Goal: Task Accomplishment & Management: Manage account settings

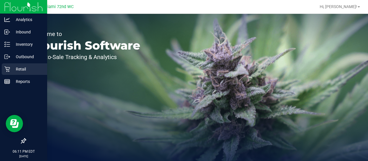
click at [12, 70] on p "Retail" at bounding box center [27, 68] width 34 height 7
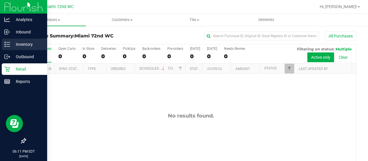
click at [24, 42] on p "Inventory" at bounding box center [27, 44] width 34 height 7
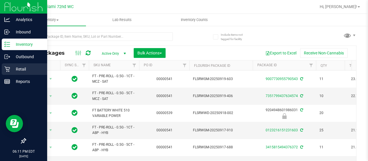
click at [30, 72] on p "Retail" at bounding box center [27, 68] width 34 height 7
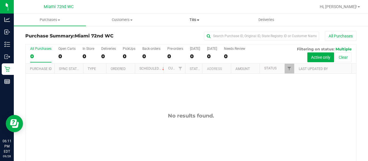
click at [196, 19] on span "Tills" at bounding box center [193, 19] width 71 height 5
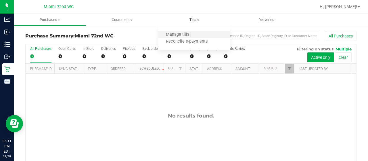
click at [185, 31] on li "Manage tills" at bounding box center [194, 34] width 72 height 7
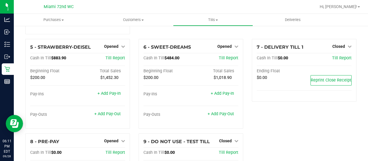
scroll to position [95, 0]
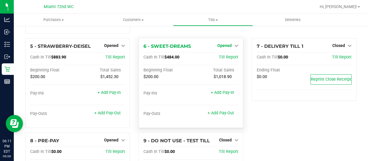
click at [227, 43] on span "Opened" at bounding box center [224, 45] width 14 height 5
click at [224, 55] on link "Close Till" at bounding box center [225, 57] width 16 height 5
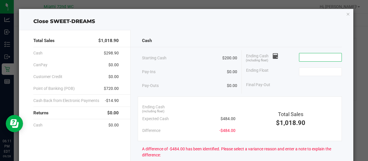
click at [303, 59] on input at bounding box center [320, 57] width 42 height 8
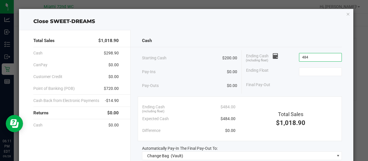
type input "$484.00"
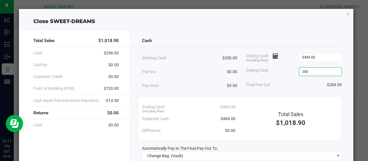
type input "$200.00"
click at [183, 60] on div "Starting Cash $200.00" at bounding box center [189, 58] width 95 height 16
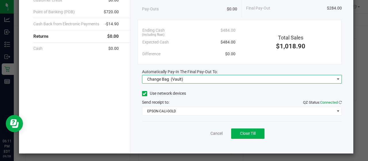
click at [192, 76] on span "Change Bag (Vault)" at bounding box center [238, 79] width 192 height 8
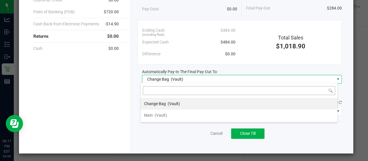
scroll to position [8, 197]
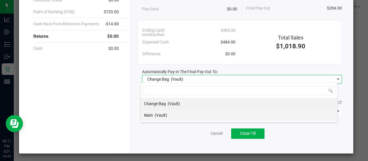
click at [191, 111] on li "Main (Vault)" at bounding box center [238, 114] width 197 height 11
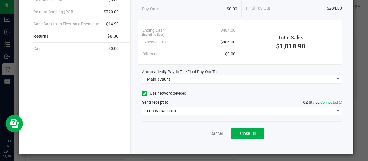
click at [191, 111] on span "EPSON-CALI-GOLD" at bounding box center [238, 111] width 192 height 8
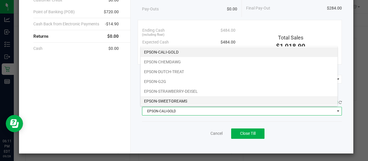
click at [192, 100] on li "EPSON-SWEET-DREAMS" at bounding box center [238, 101] width 197 height 10
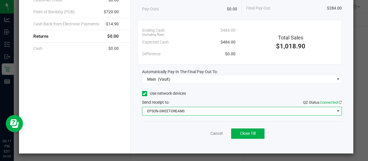
click at [196, 111] on span "EPSON-SWEET-DREAMS" at bounding box center [238, 111] width 192 height 8
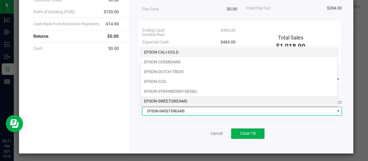
click at [181, 53] on li "EPSON-CALI-GOLD" at bounding box center [238, 52] width 197 height 10
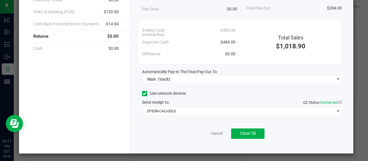
click at [180, 128] on div "Cancel Close Till" at bounding box center [242, 132] width 200 height 22
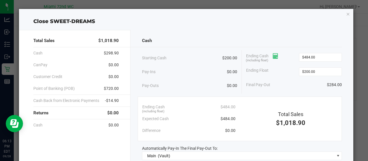
click at [272, 55] on icon at bounding box center [274, 56] width 5 height 4
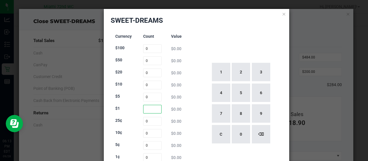
click at [148, 111] on input at bounding box center [152, 109] width 19 height 9
type input "186"
type input "36"
type input "0"
click at [180, 127] on div "Currency Count Value $100 0 $0.00 $50 0 $0.00 $20 0 $0.00 $10 0 $0.00 $5 0 $0.0…" at bounding box center [153, 103] width 84 height 147
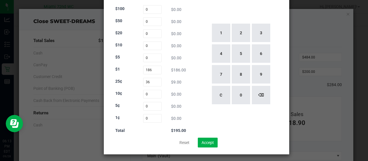
scroll to position [39, 0]
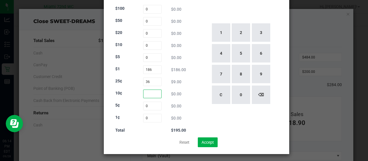
click at [146, 96] on input at bounding box center [152, 93] width 19 height 9
type input "23"
type input "41"
type input "7"
type input "65"
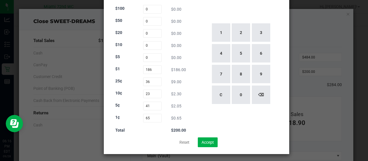
click at [196, 104] on div "Currency Count Value $100 0 $0.00 $50 0 $0.00 $20 0 $0.00 $10 0 $0.00 $5 0 $0.0…" at bounding box center [197, 63] width 172 height 147
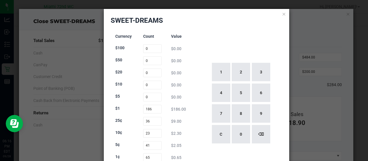
click at [278, 15] on div "SWEET-DREAMS Currency Count Value $100 0 $0.00 $50 0 $0.00 $20 0 $0.00 $10 0 $0…" at bounding box center [196, 101] width 185 height 184
click at [282, 14] on icon at bounding box center [284, 13] width 4 height 7
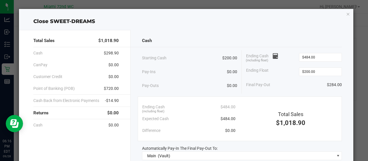
scroll to position [76, 0]
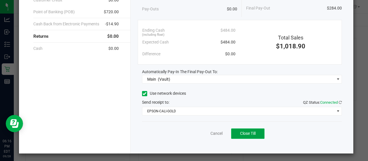
click at [245, 133] on span "Close Till" at bounding box center [248, 133] width 16 height 5
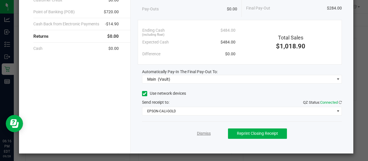
click at [203, 132] on link "Dismiss" at bounding box center [204, 133] width 14 height 6
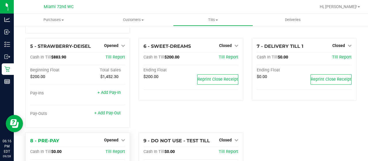
scroll to position [103, 0]
click at [108, 137] on span "Opened" at bounding box center [111, 139] width 14 height 5
click at [113, 149] on link "Close Till" at bounding box center [112, 151] width 16 height 5
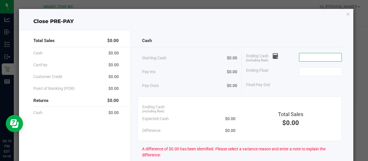
click at [318, 57] on input at bounding box center [320, 57] width 42 height 8
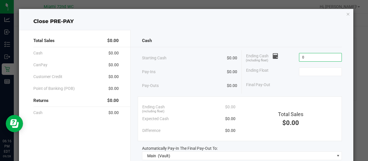
type input "$0.00"
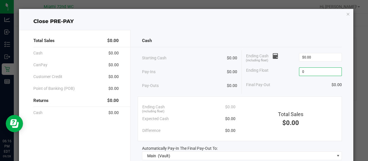
type input "$0.00"
click at [254, 62] on div "Ending Cash (including float) $0.00" at bounding box center [294, 57] width 96 height 14
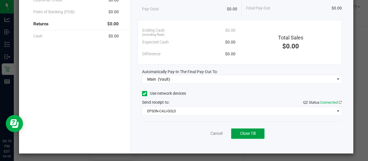
click at [240, 131] on span "Close Till" at bounding box center [248, 133] width 16 height 5
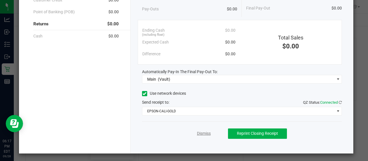
click at [201, 133] on link "Dismiss" at bounding box center [204, 133] width 14 height 6
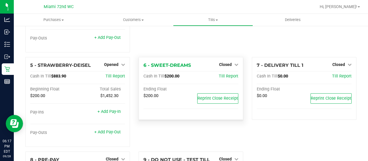
scroll to position [84, 0]
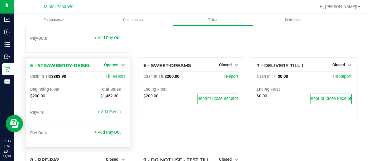
click at [114, 62] on span "Opened" at bounding box center [111, 64] width 14 height 5
click at [117, 75] on div "Close Till" at bounding box center [112, 76] width 42 height 7
click at [108, 74] on link "Close Till" at bounding box center [112, 76] width 16 height 5
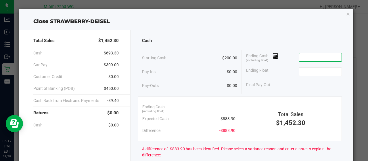
click at [314, 55] on input at bounding box center [320, 57] width 42 height 8
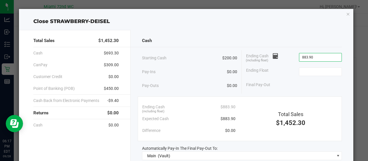
type input "$883.90"
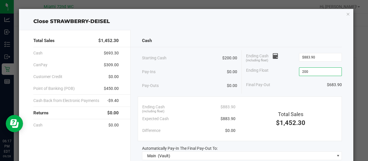
type input "$200.00"
click at [257, 44] on div "Cash" at bounding box center [242, 40] width 200 height 12
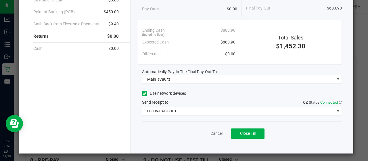
scroll to position [0, 0]
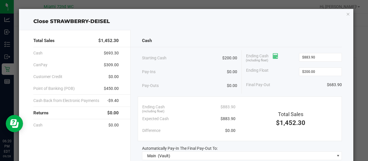
click at [273, 57] on icon at bounding box center [274, 56] width 5 height 4
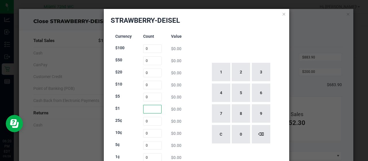
click at [152, 108] on input at bounding box center [152, 109] width 19 height 9
type input "190"
type input "16"
type input "44"
type input "25"
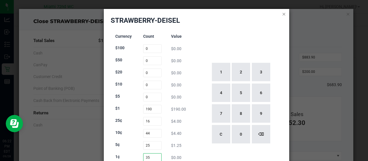
type input "35"
click at [282, 12] on icon at bounding box center [284, 13] width 4 height 7
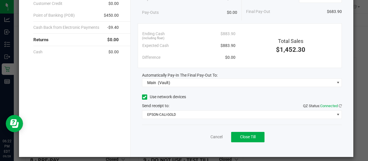
scroll to position [76, 0]
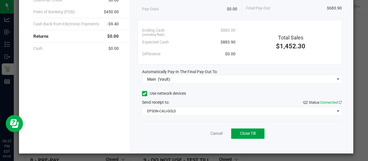
click at [250, 131] on span "Close Till" at bounding box center [248, 133] width 16 height 5
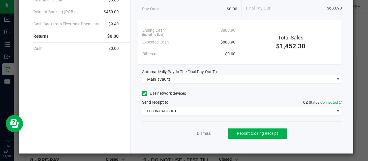
click at [200, 134] on link "Dismiss" at bounding box center [204, 133] width 14 height 6
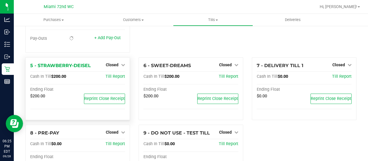
scroll to position [0, 0]
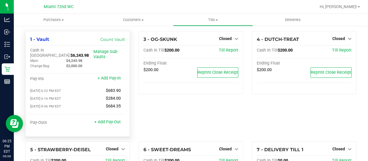
click at [70, 53] on span "$6,243.98" at bounding box center [79, 55] width 18 height 5
copy span "6,243.98"
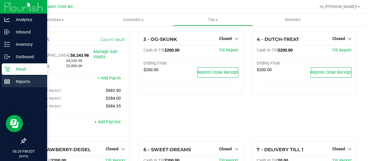
click at [24, 83] on p "Reports" at bounding box center [27, 81] width 34 height 7
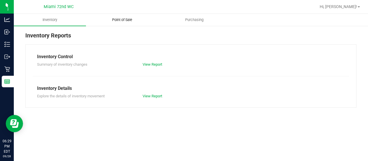
click at [114, 22] on span "Point of Sale" at bounding box center [122, 19] width 36 height 5
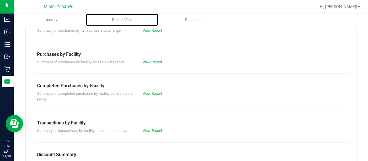
scroll to position [97, 0]
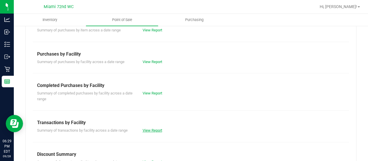
click at [153, 129] on link "View Report" at bounding box center [152, 130] width 20 height 4
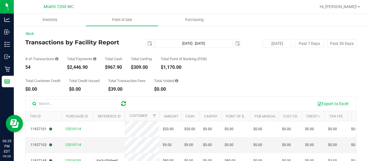
click at [78, 66] on div "$2,446.90" at bounding box center [81, 67] width 29 height 5
copy div "2,446.90"
click at [147, 45] on span "select" at bounding box center [149, 43] width 5 height 5
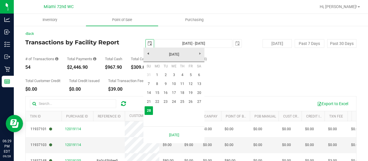
scroll to position [0, 14]
click at [155, 73] on link "1" at bounding box center [157, 74] width 8 height 9
type input "[DATE]"
type input "[DATE] - [DATE]"
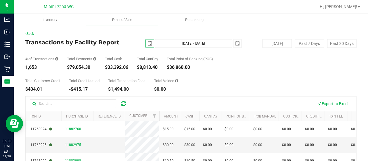
click at [149, 46] on span "select" at bounding box center [150, 43] width 8 height 8
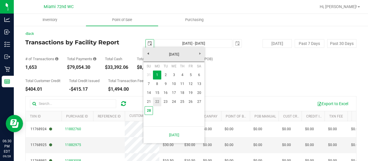
click at [158, 101] on link "22" at bounding box center [157, 101] width 8 height 9
type input "[DATE]"
type input "[DATE] - [DATE]"
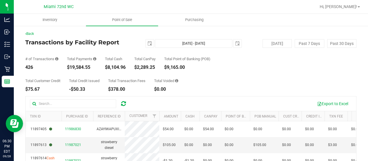
click at [82, 66] on div "$19,584.55" at bounding box center [81, 67] width 29 height 5
copy div "19,584.55"
click at [148, 41] on span "select" at bounding box center [149, 43] width 5 height 5
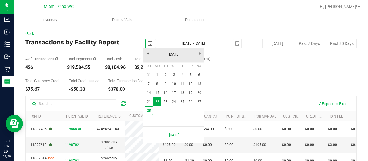
scroll to position [0, 14]
click at [156, 73] on link "1" at bounding box center [157, 74] width 8 height 9
type input "[DATE]"
type input "[DATE] - [DATE]"
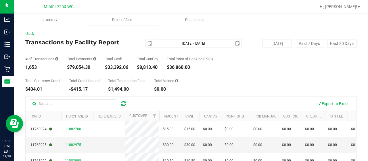
click at [80, 67] on div "$79,054.30" at bounding box center [81, 67] width 29 height 5
copy div "79,054.30"
click at [128, 20] on span "Point of Sale" at bounding box center [122, 19] width 36 height 5
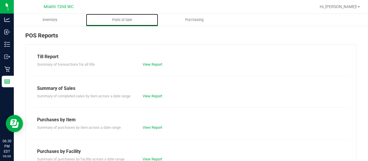
scroll to position [90, 0]
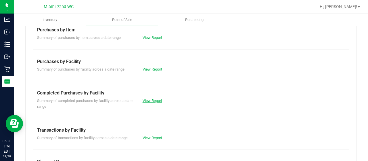
click at [152, 100] on link "View Report" at bounding box center [152, 100] width 20 height 4
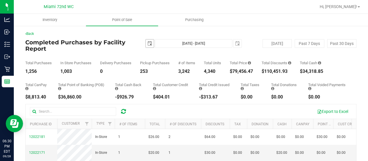
click at [150, 45] on span "select" at bounding box center [149, 43] width 5 height 5
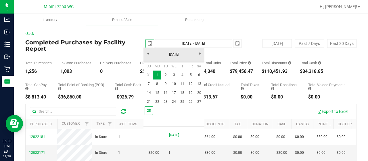
scroll to position [0, 14]
click at [150, 111] on link "28" at bounding box center [148, 110] width 8 height 9
type input "[DATE]"
type input "[DATE] - [DATE]"
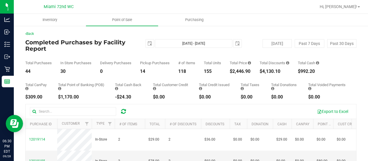
click at [275, 71] on div "$4,130.10" at bounding box center [274, 71] width 30 height 5
copy div "4,130.10"
click at [124, 21] on span "Point of Sale" at bounding box center [122, 19] width 36 height 5
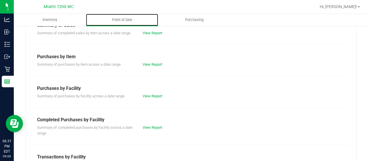
scroll to position [89, 0]
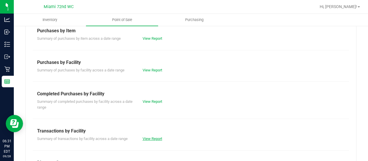
click at [153, 137] on link "View Report" at bounding box center [152, 138] width 20 height 4
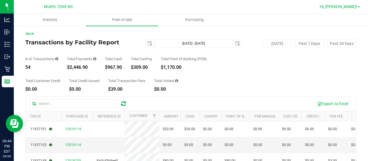
click at [352, 8] on span "Hi, [PERSON_NAME]!" at bounding box center [337, 6] width 37 height 5
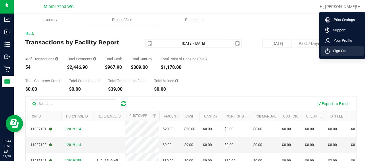
click at [343, 52] on span "Sign Out" at bounding box center [337, 51] width 17 height 6
